Goal: Information Seeking & Learning: Learn about a topic

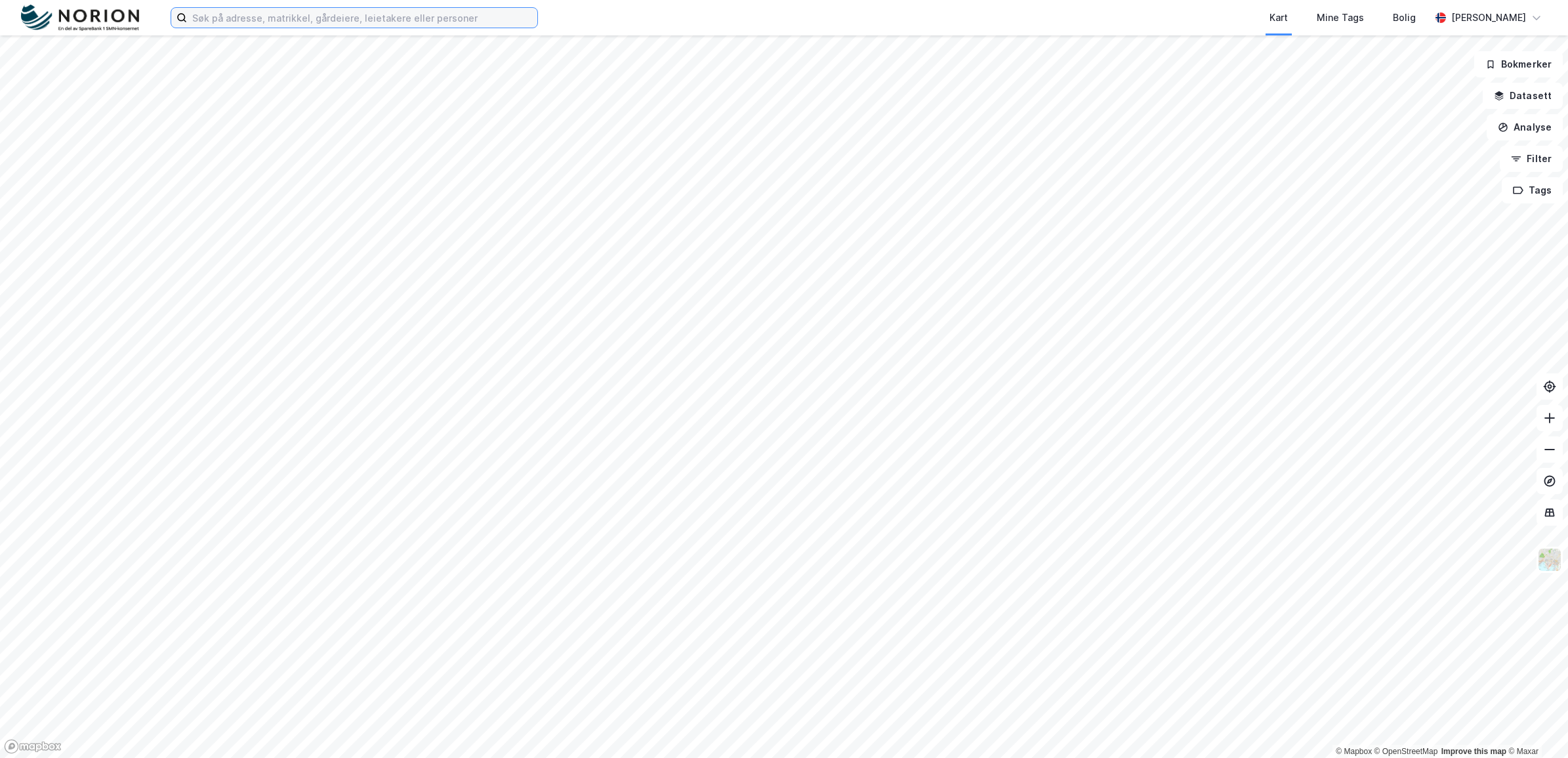
click at [283, 14] on input at bounding box center [362, 17] width 350 height 20
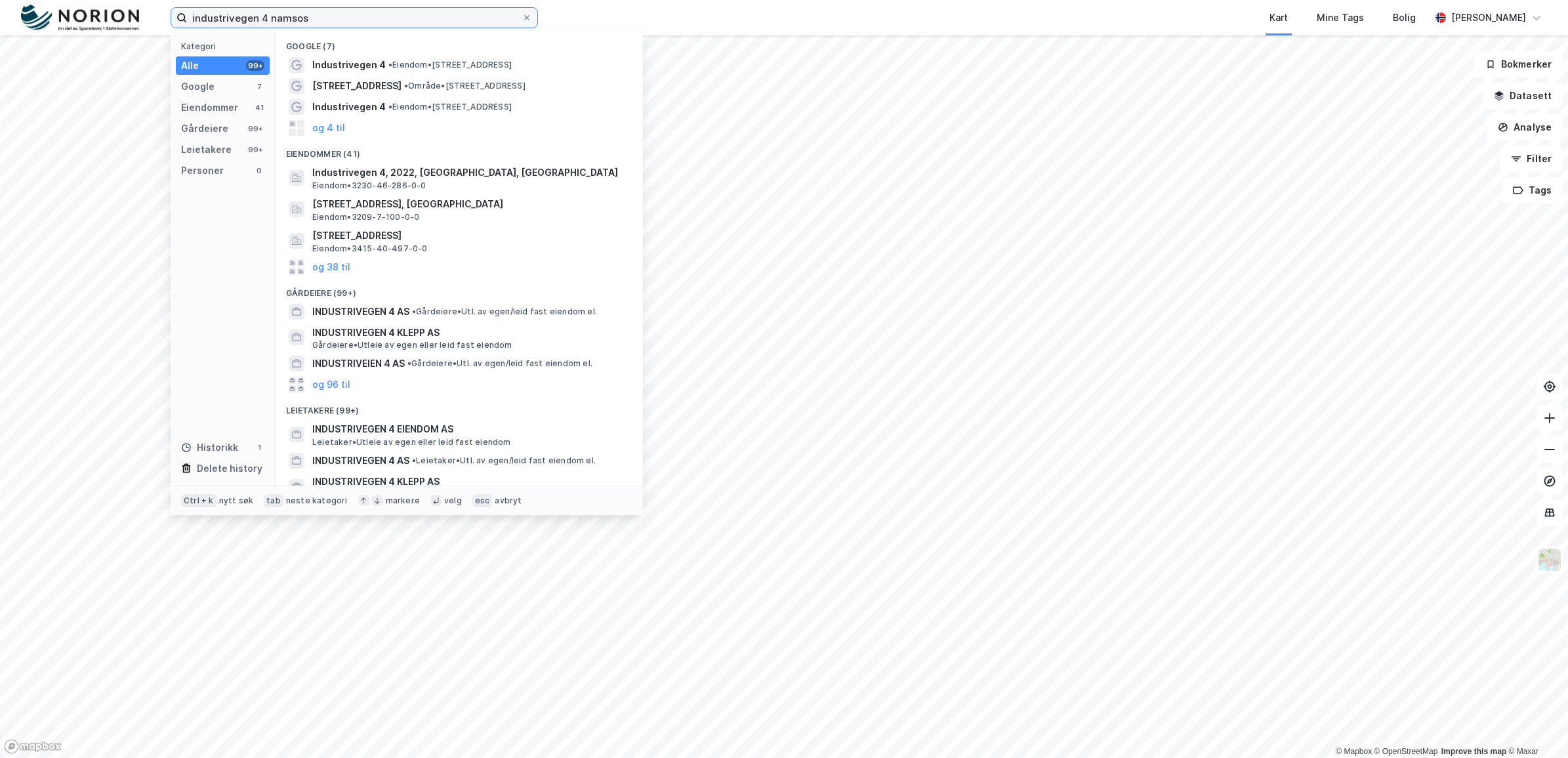
type input "industrivegen 4 namsos"
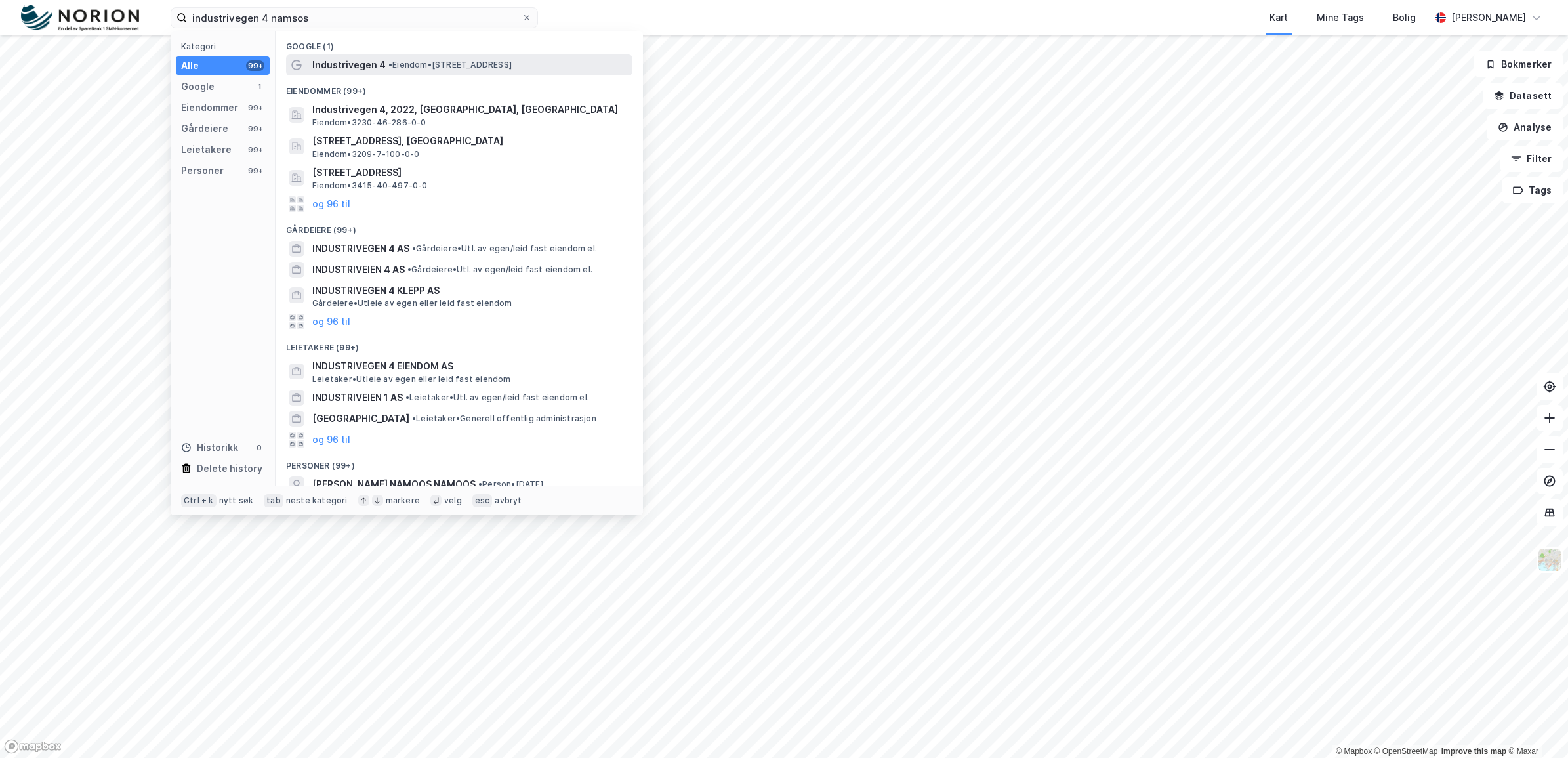
click at [395, 64] on span "• Eiendom • [STREET_ADDRESS]" at bounding box center [450, 65] width 123 height 11
